Goal: Transaction & Acquisition: Purchase product/service

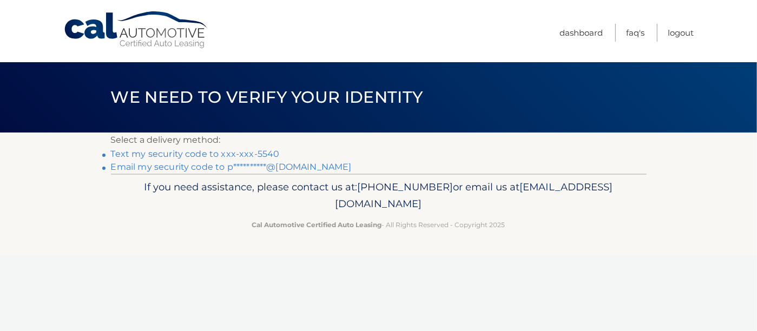
click at [209, 159] on link "Text my security code to xxx-xxx-5540" at bounding box center [195, 154] width 169 height 10
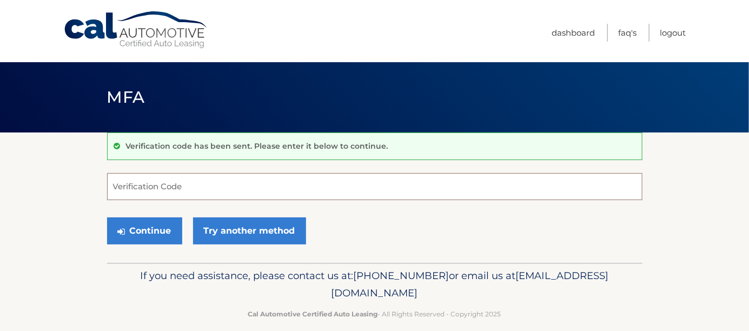
click at [174, 193] on input "Verification Code" at bounding box center [375, 186] width 536 height 27
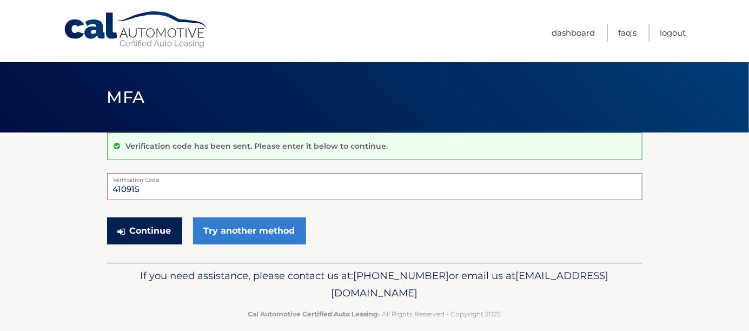
type input "410915"
click at [167, 234] on button "Continue" at bounding box center [144, 230] width 75 height 27
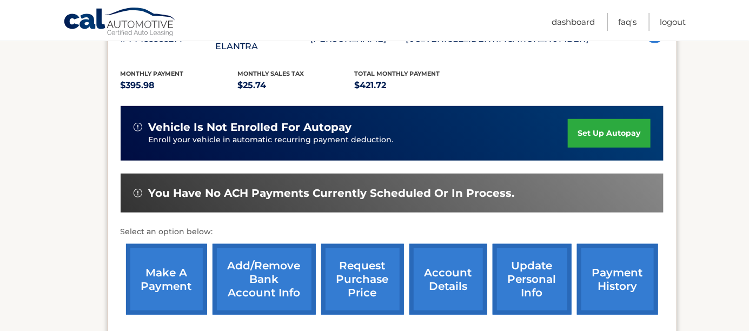
scroll to position [246, 0]
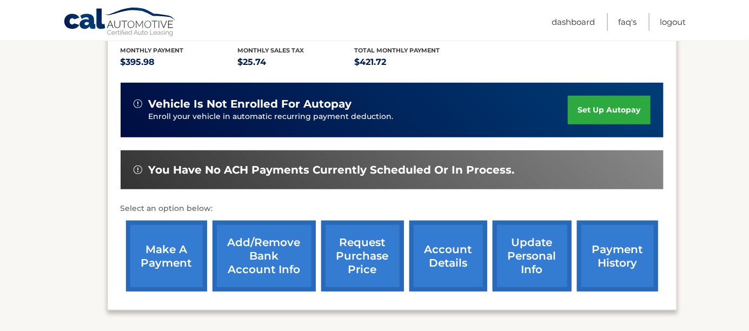
click at [157, 236] on link "make a payment" at bounding box center [166, 256] width 81 height 71
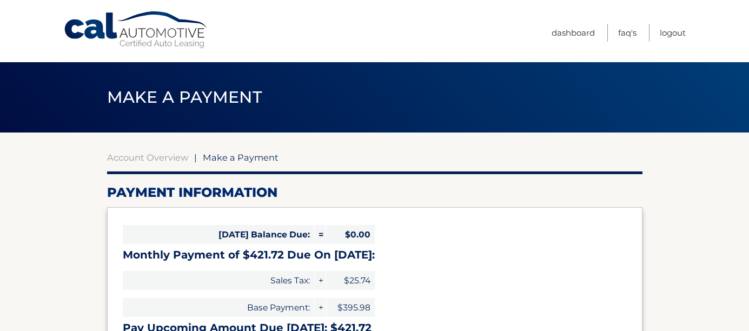
select select "YTg5YmM2NTYtN2VjOS00Yzg4LTg1N2YtODg2NGQwMTBmY2Rk"
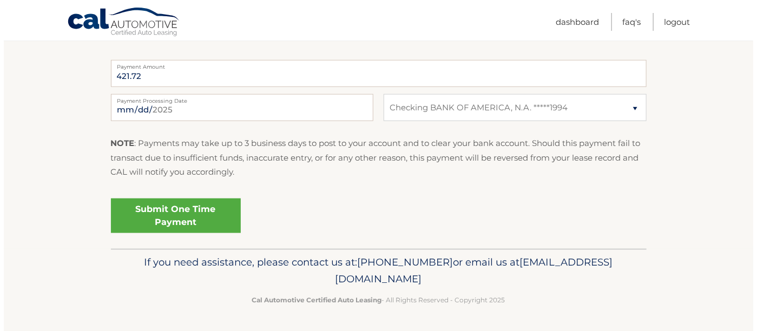
scroll to position [492, 0]
click at [179, 219] on link "Submit One Time Payment" at bounding box center [172, 216] width 130 height 35
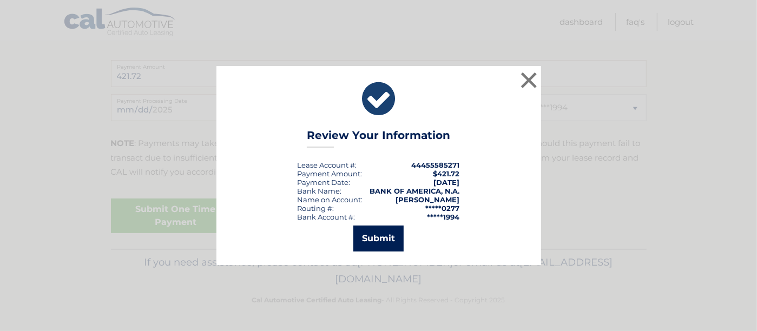
click at [366, 245] on button "Submit" at bounding box center [378, 239] width 50 height 26
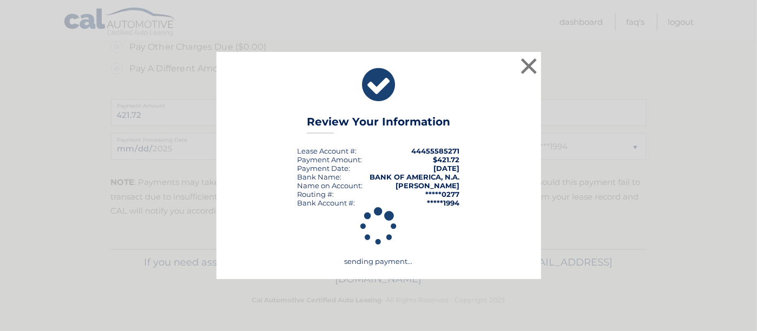
scroll to position [458, 0]
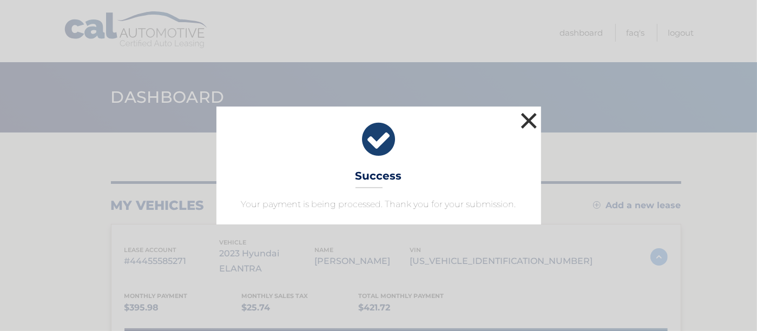
click at [533, 111] on button "×" at bounding box center [529, 121] width 22 height 22
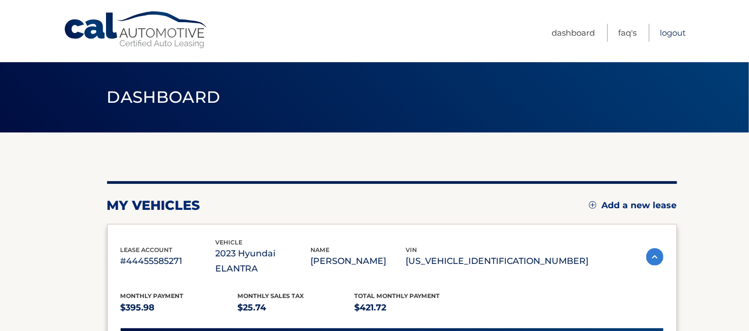
click at [662, 31] on link "Logout" at bounding box center [673, 33] width 26 height 18
